Goal: Transaction & Acquisition: Subscribe to service/newsletter

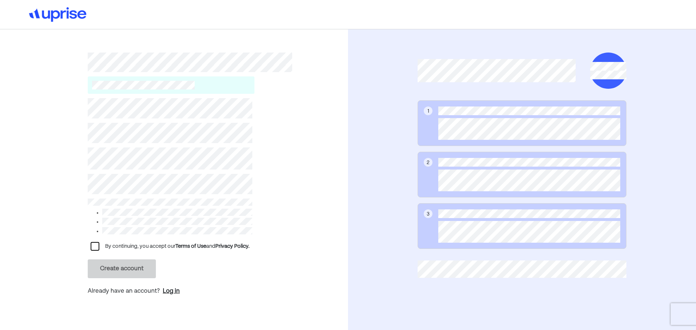
click at [168, 287] on div "Log in" at bounding box center [171, 291] width 17 height 9
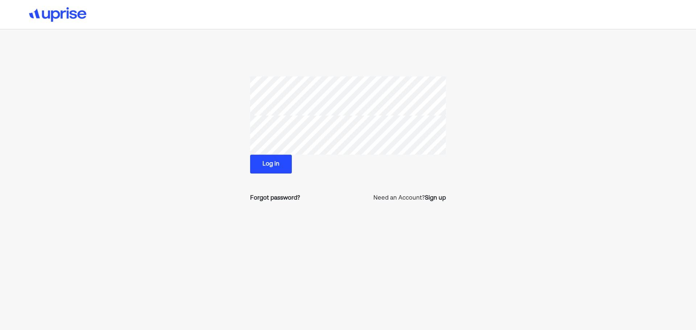
click at [268, 165] on button "Log in" at bounding box center [271, 164] width 42 height 19
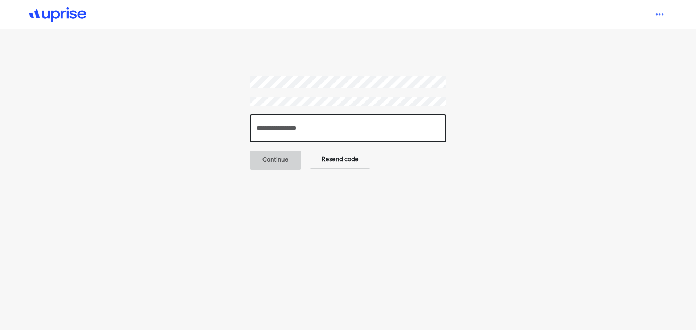
click at [288, 131] on input "number" at bounding box center [348, 129] width 196 height 28
type input "******"
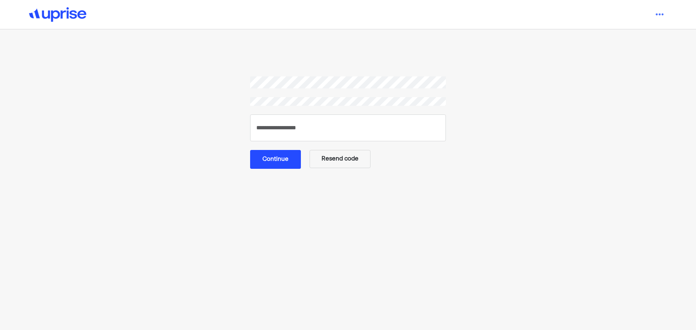
drag, startPoint x: 278, startPoint y: 159, endPoint x: 278, endPoint y: 155, distance: 4.8
click at [278, 157] on button "Continue" at bounding box center [275, 159] width 51 height 19
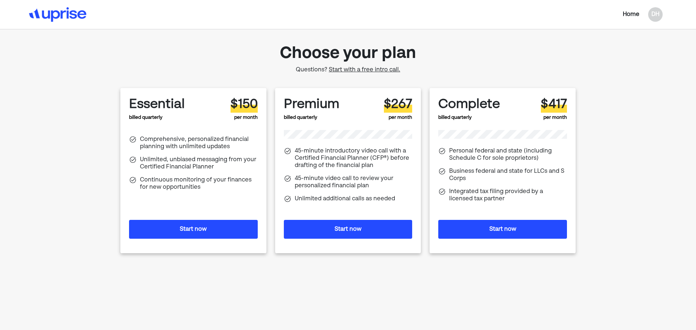
click at [501, 229] on button "Start now" at bounding box center [502, 229] width 129 height 19
click at [348, 228] on button "Start now" at bounding box center [348, 229] width 129 height 19
click at [503, 231] on button "Start now" at bounding box center [502, 229] width 129 height 19
click at [496, 231] on button "Start now" at bounding box center [502, 229] width 129 height 19
